Goal: Transaction & Acquisition: Purchase product/service

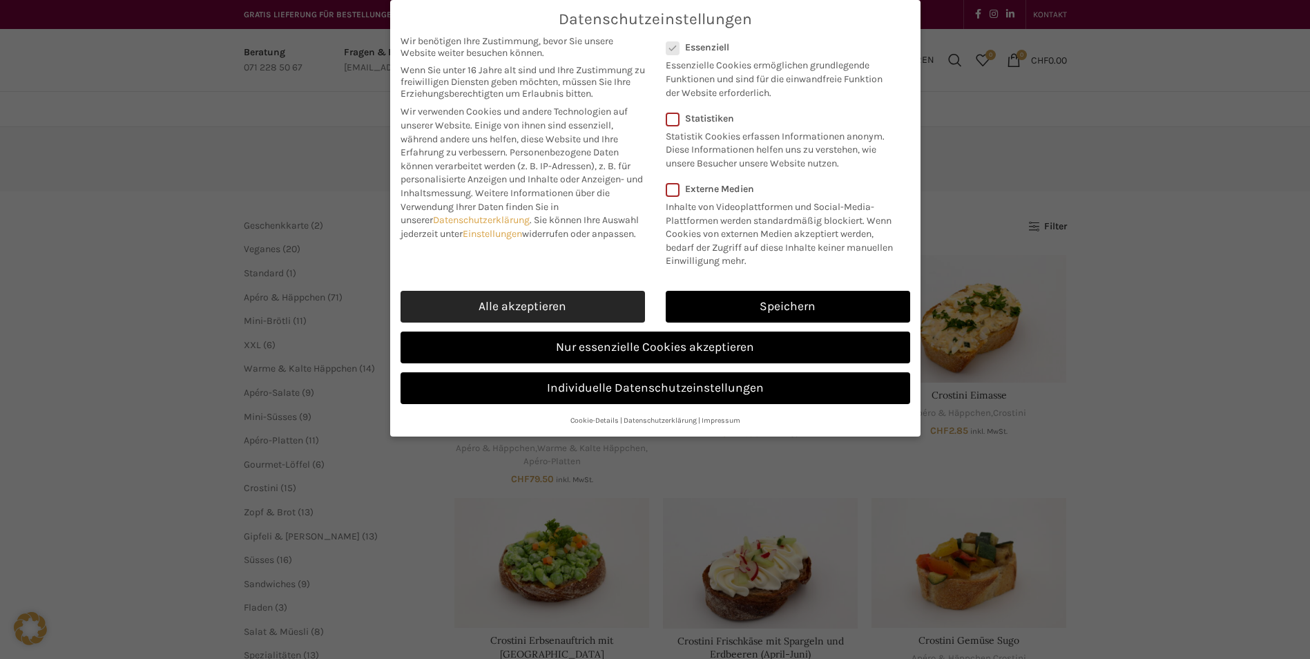
click at [561, 302] on link "Alle akzeptieren" at bounding box center [522, 307] width 244 height 32
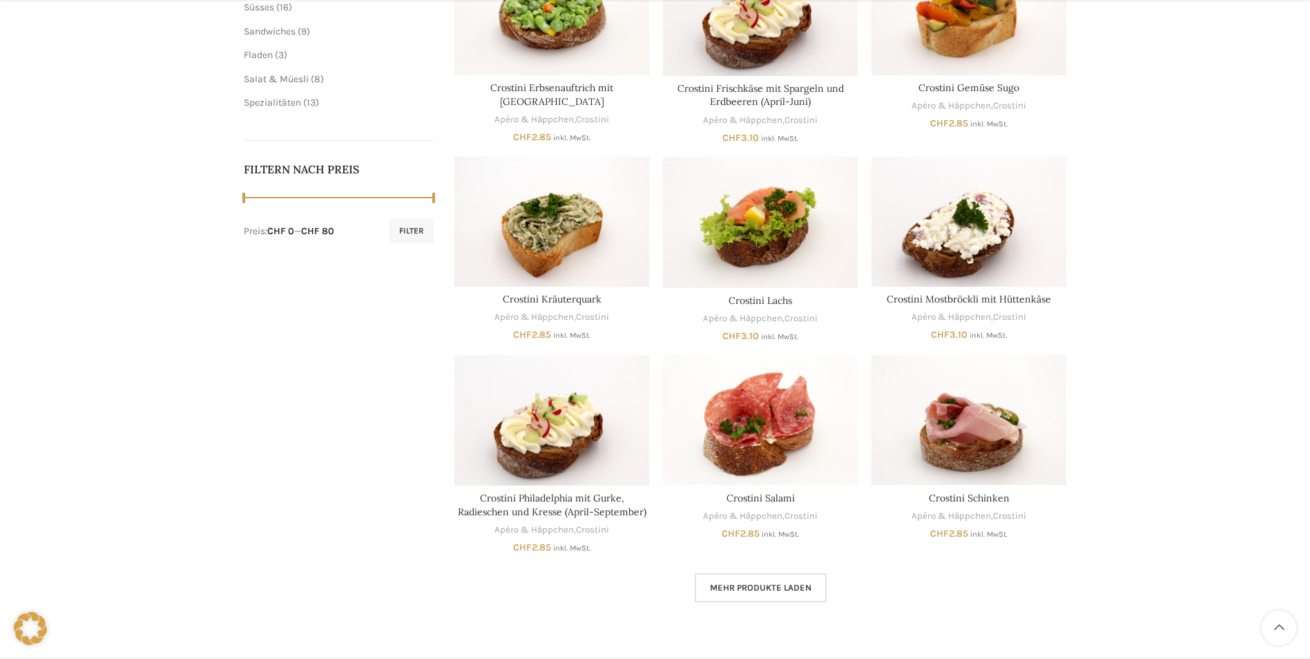
scroll to position [812, 0]
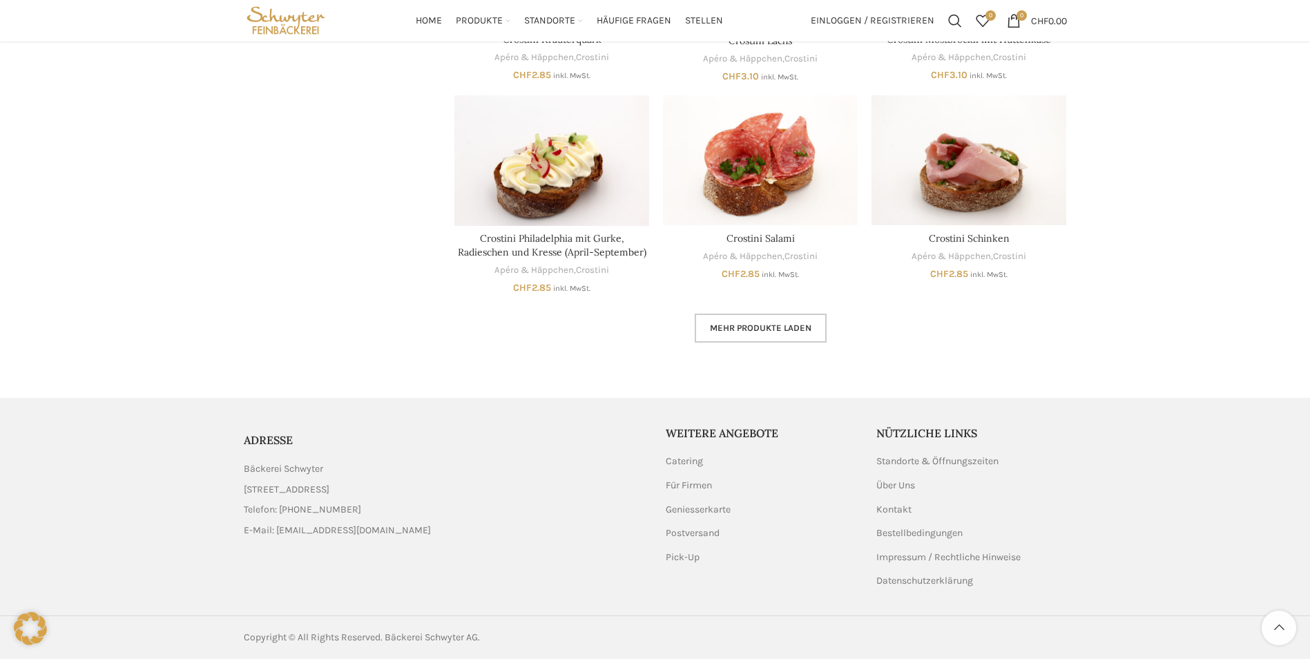
click at [768, 333] on link "Mehr Produkte laden" at bounding box center [760, 327] width 132 height 29
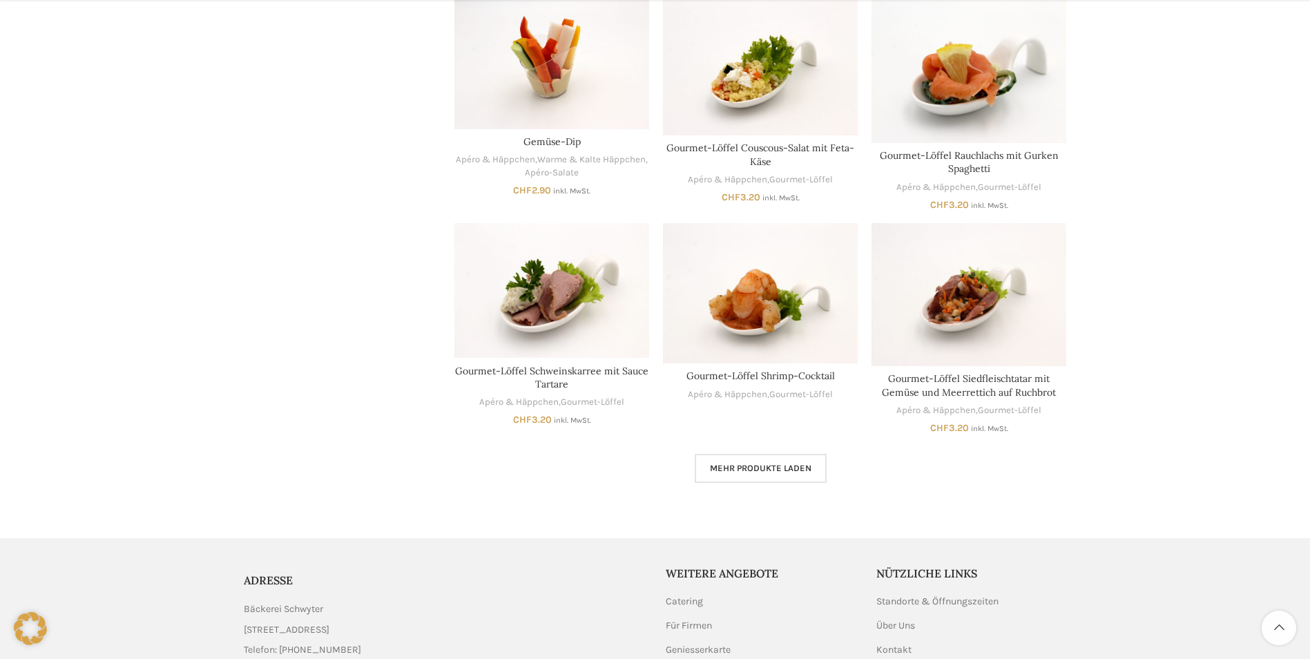
scroll to position [1711, 0]
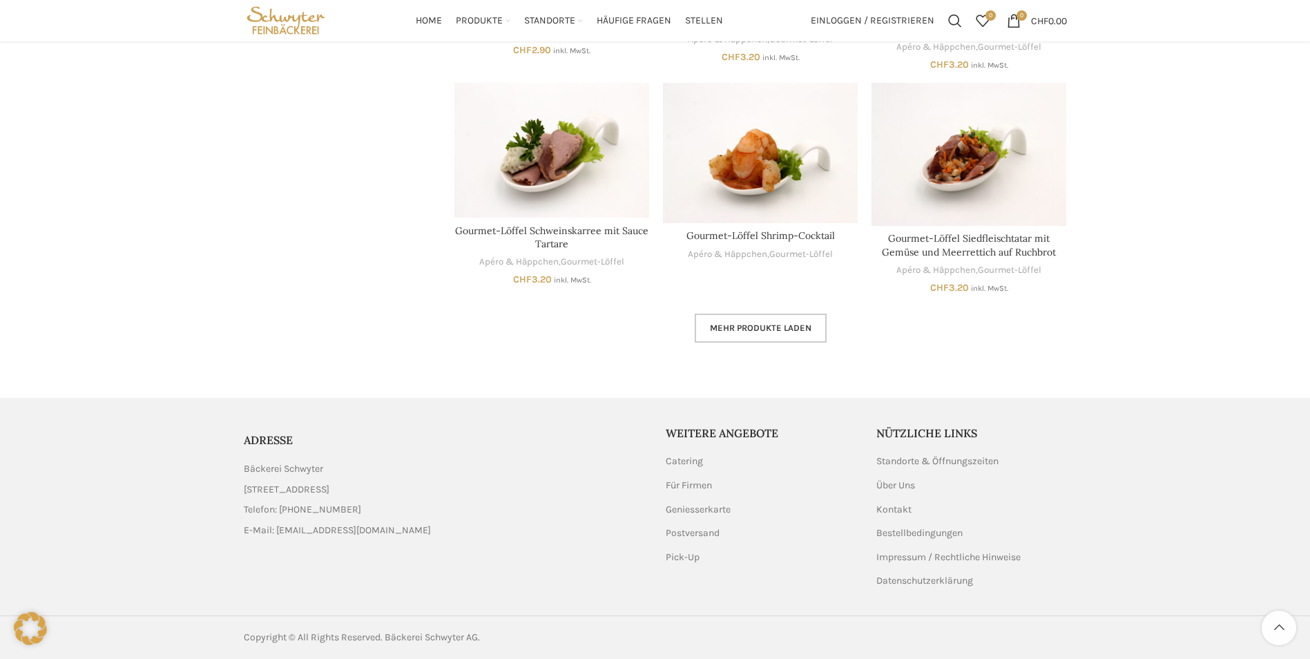
click at [769, 328] on span "Mehr Produkte laden" at bounding box center [760, 327] width 101 height 11
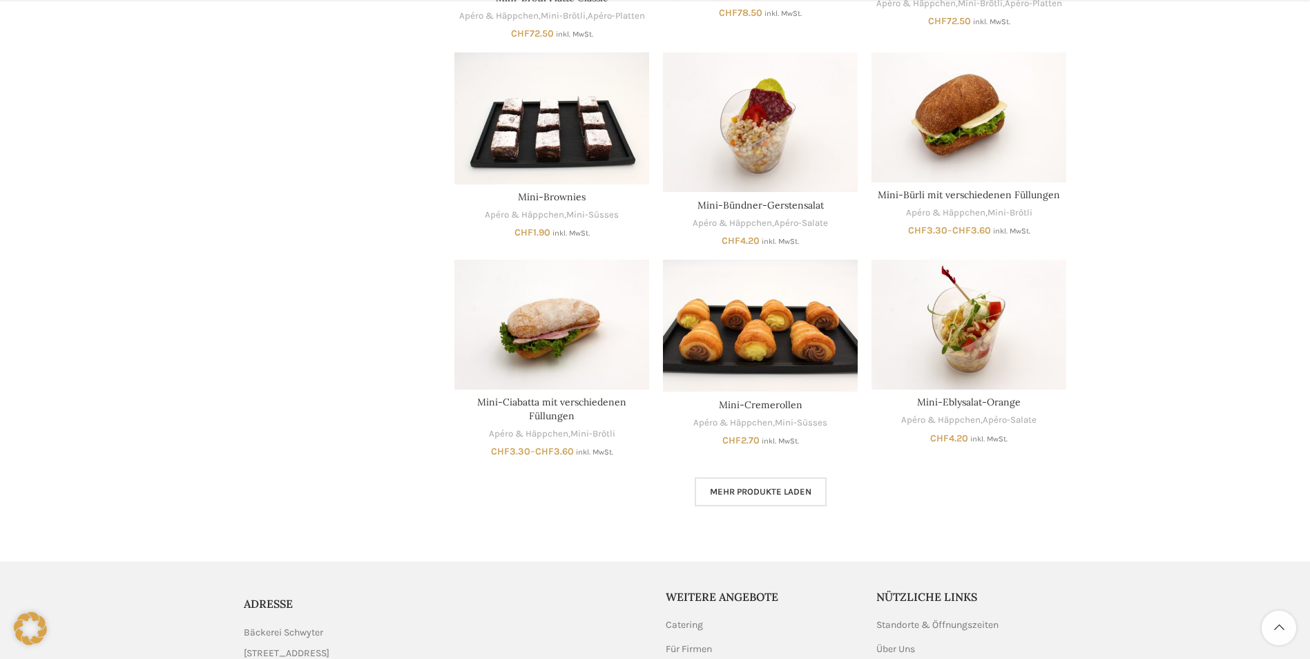
scroll to position [2471, 0]
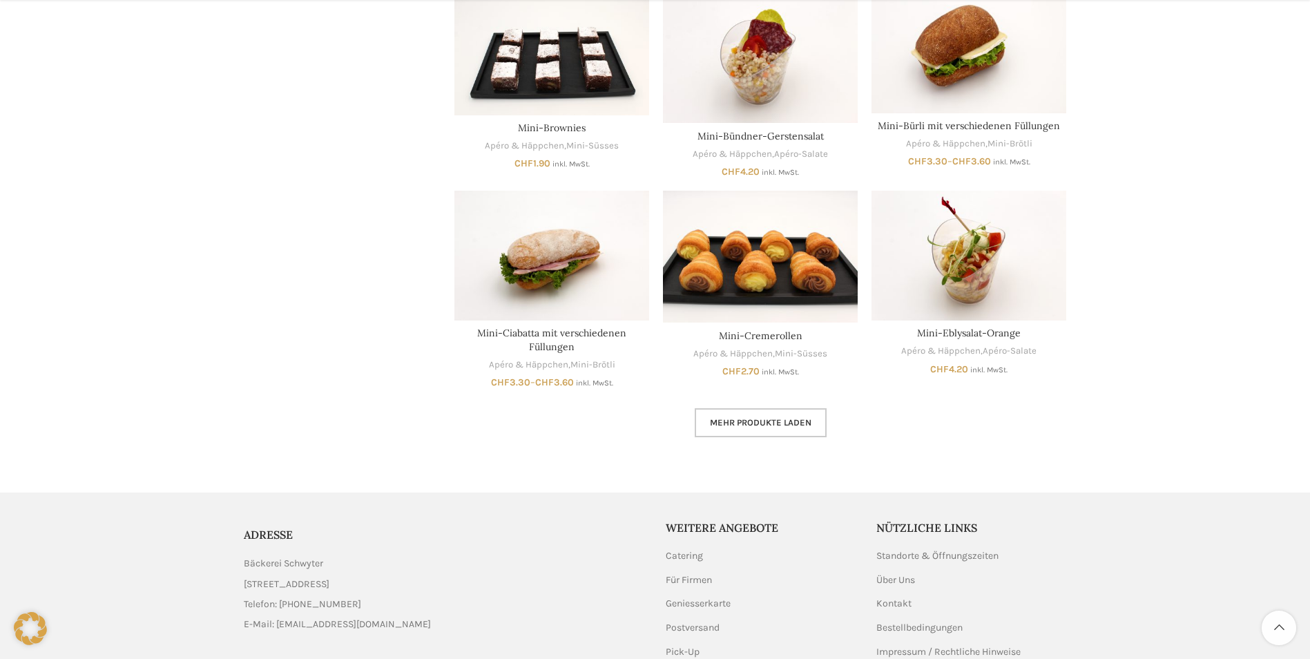
click at [755, 428] on link "Mehr Produkte laden" at bounding box center [760, 422] width 132 height 29
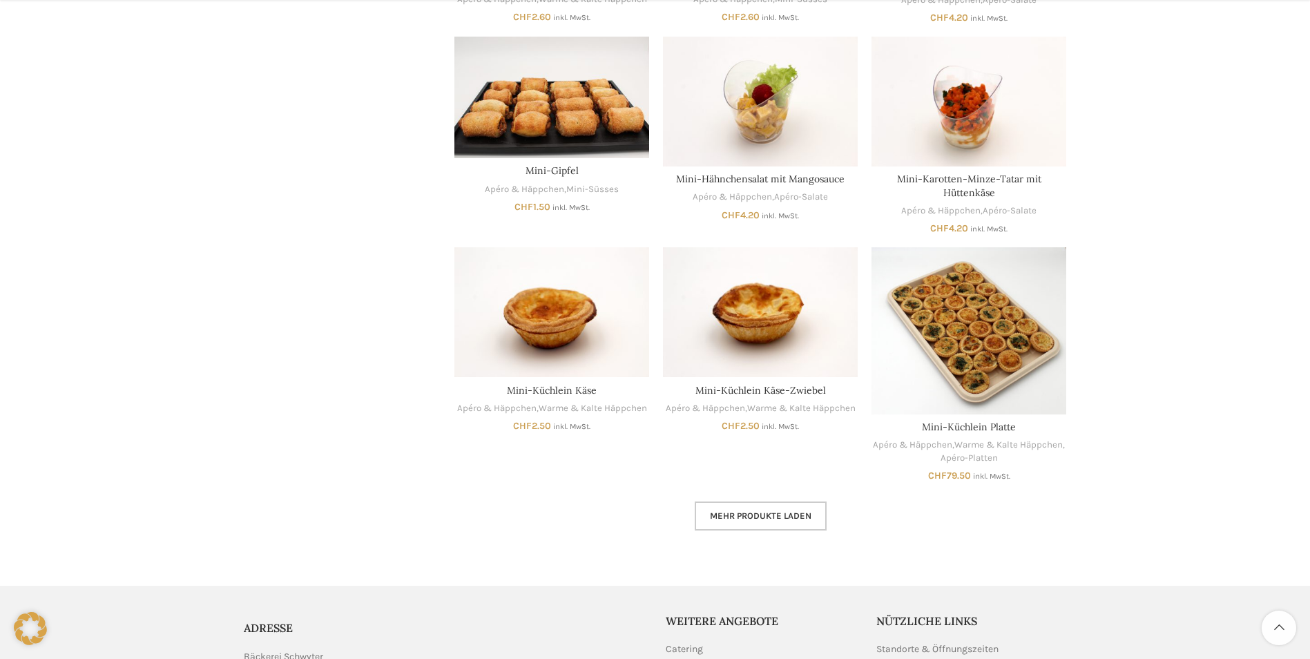
scroll to position [3418, 0]
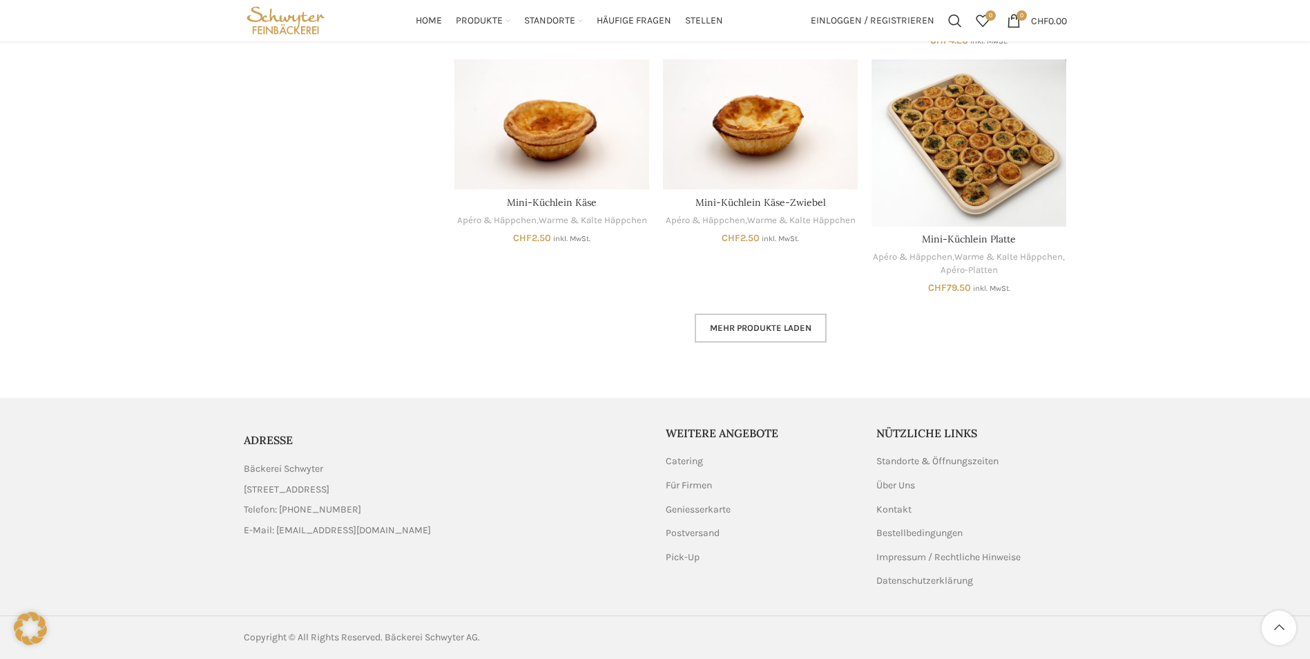
click at [775, 331] on span "Mehr Produkte laden" at bounding box center [760, 327] width 101 height 11
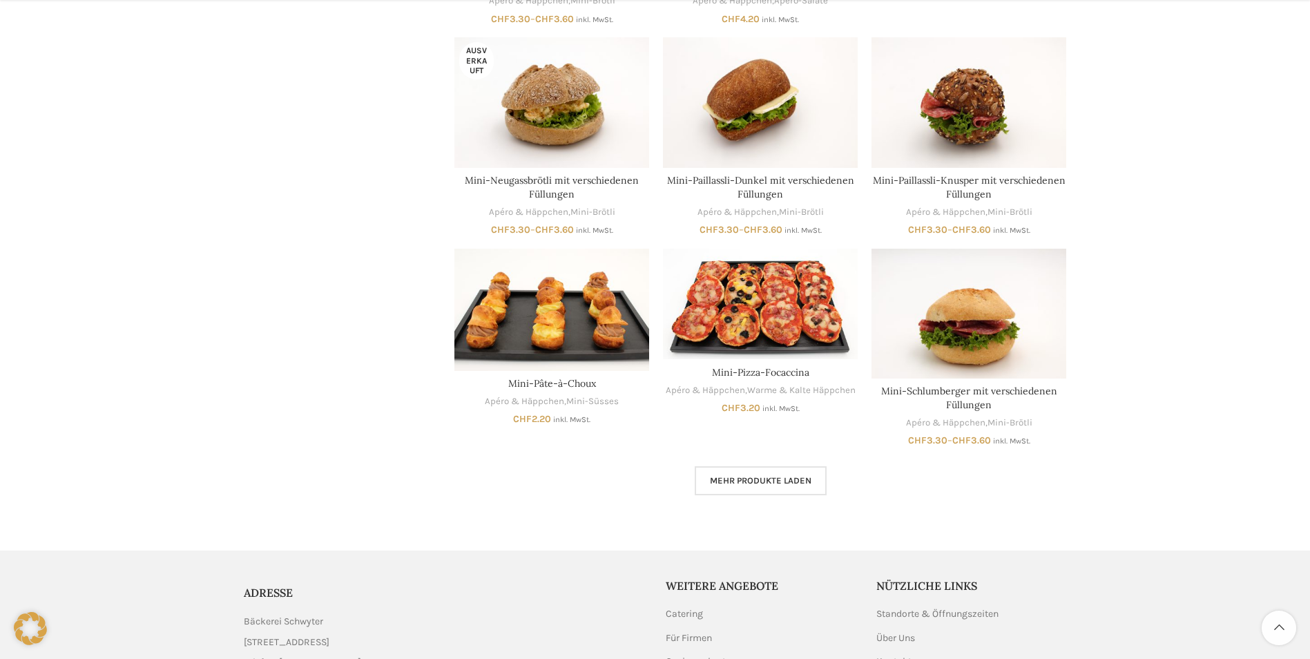
scroll to position [4177, 0]
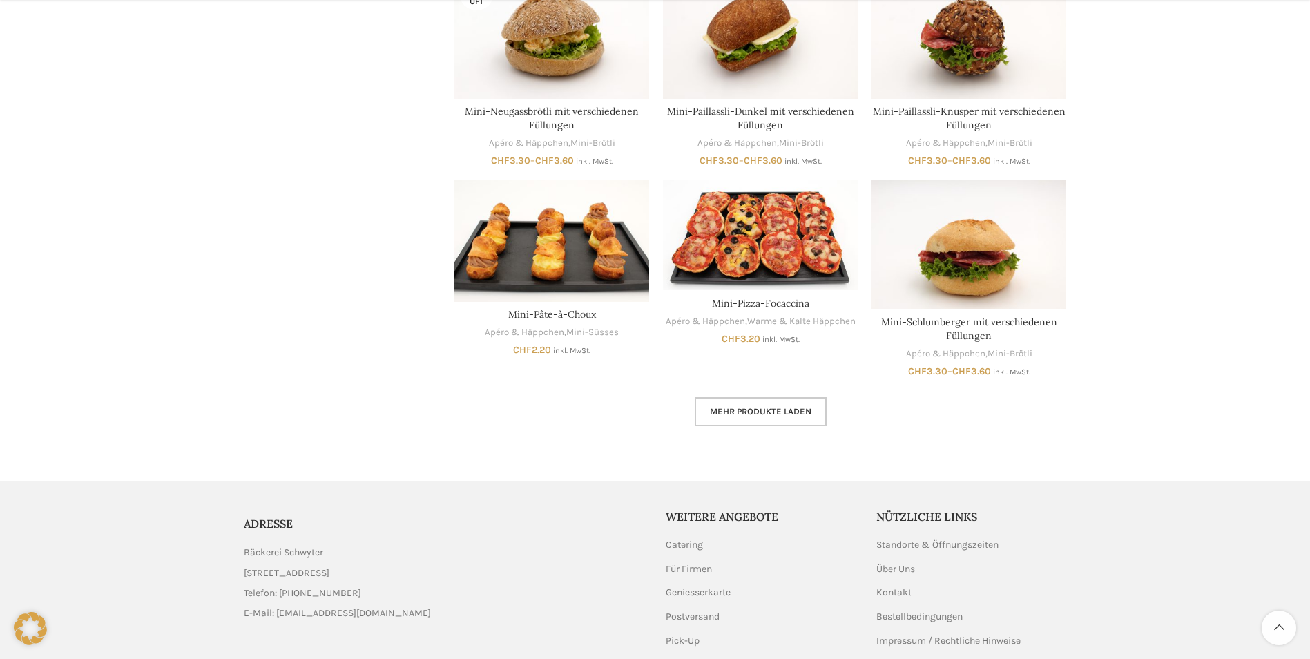
click at [768, 418] on link "Mehr Produkte laden" at bounding box center [760, 411] width 132 height 29
